Goal: Task Accomplishment & Management: Use online tool/utility

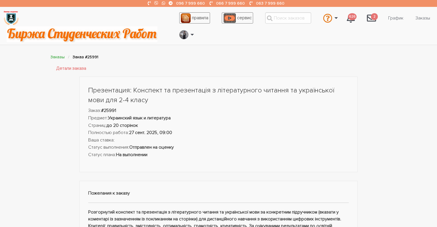
scroll to position [115, 0]
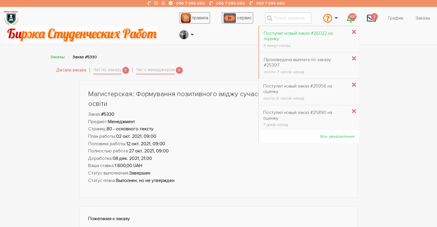
click at [313, 31] on div "Поступил новый заказ #26022 на оценку" at bounding box center [306, 36] width 84 height 11
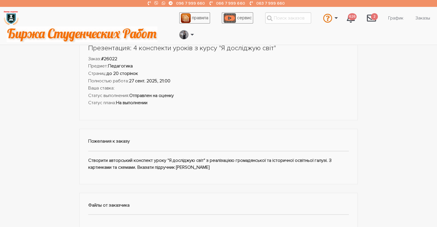
scroll to position [29, 0]
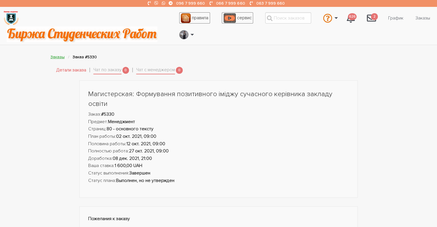
click at [53, 59] on link "Заказы" at bounding box center [58, 57] width 14 height 5
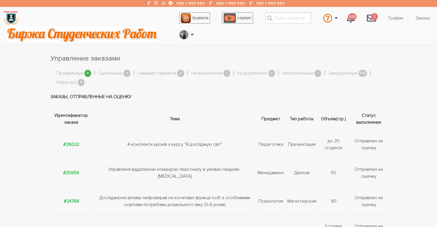
click at [74, 71] on link "Профильные" at bounding box center [69, 73] width 27 height 7
click at [66, 84] on link "Найти все" at bounding box center [66, 82] width 21 height 7
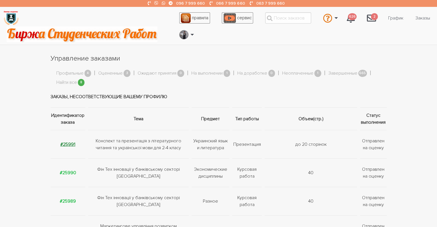
click at [66, 142] on strong "#25991" at bounding box center [67, 145] width 15 height 6
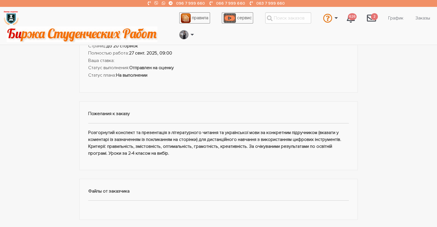
scroll to position [86, 0]
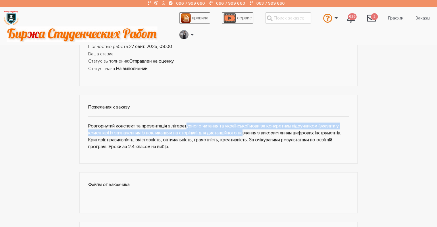
drag, startPoint x: 226, startPoint y: 134, endPoint x: 168, endPoint y: 127, distance: 58.4
click at [168, 127] on div "Пожелания к заказу Розгорнутий конспект та презентація з літературного читання …" at bounding box center [218, 129] width 279 height 69
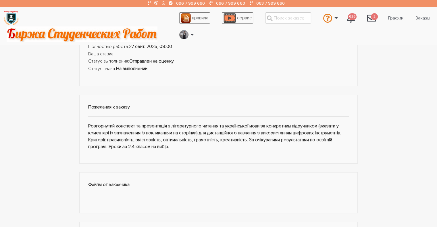
click at [107, 138] on div "Пожелания к заказу Розгорнутий конспект та презентація з літературного читання …" at bounding box center [218, 129] width 279 height 69
drag, startPoint x: 179, startPoint y: 149, endPoint x: 77, endPoint y: 126, distance: 105.4
click at [77, 126] on div "Презентация: Конспект та презентація з літературного читання та української мов…" at bounding box center [218, 137] width 287 height 293
click at [182, 148] on div "Пожелания к заказу Розгорнутий конспект та презентація з літературного читання …" at bounding box center [218, 129] width 279 height 69
